Goal: Find contact information: Find contact information

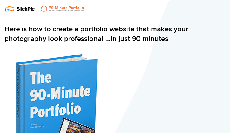
type input "oeHJOihdZtKy"
type input "[EMAIL_ADDRESS][DOMAIN_NAME]"
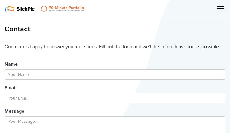
type input "LKYcudBvESHENm"
type input "[EMAIL_ADDRESS][DOMAIN_NAME]"
